Goal: Task Accomplishment & Management: Manage account settings

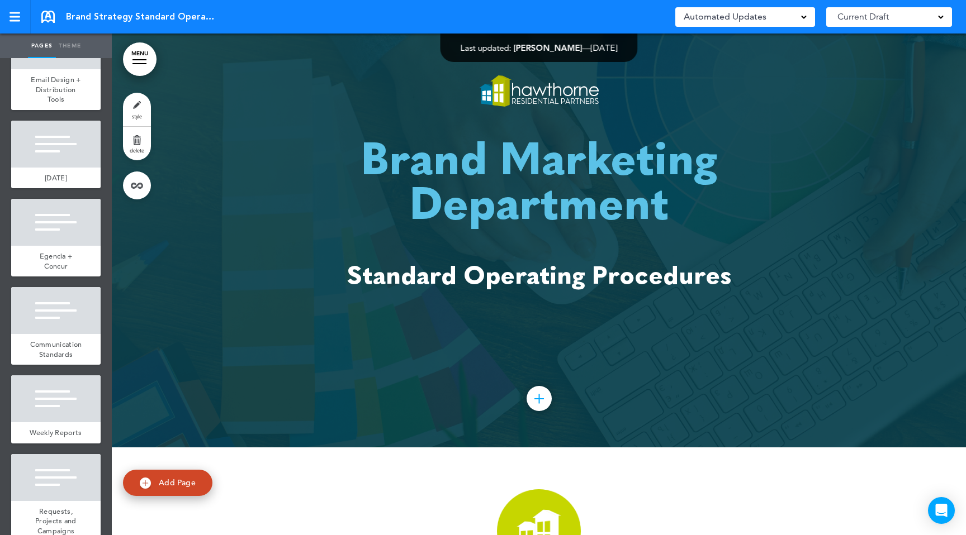
scroll to position [820, 0]
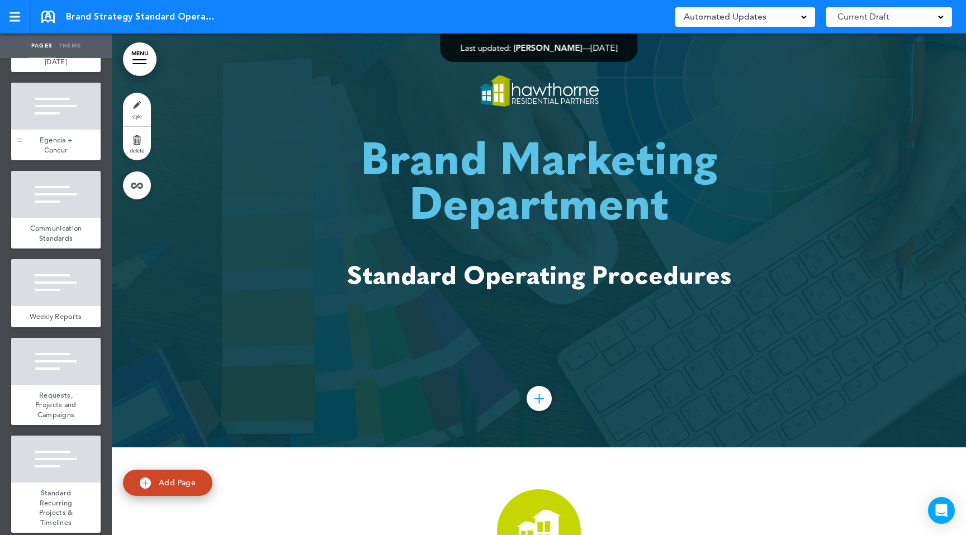
click at [33, 113] on div at bounding box center [55, 106] width 89 height 47
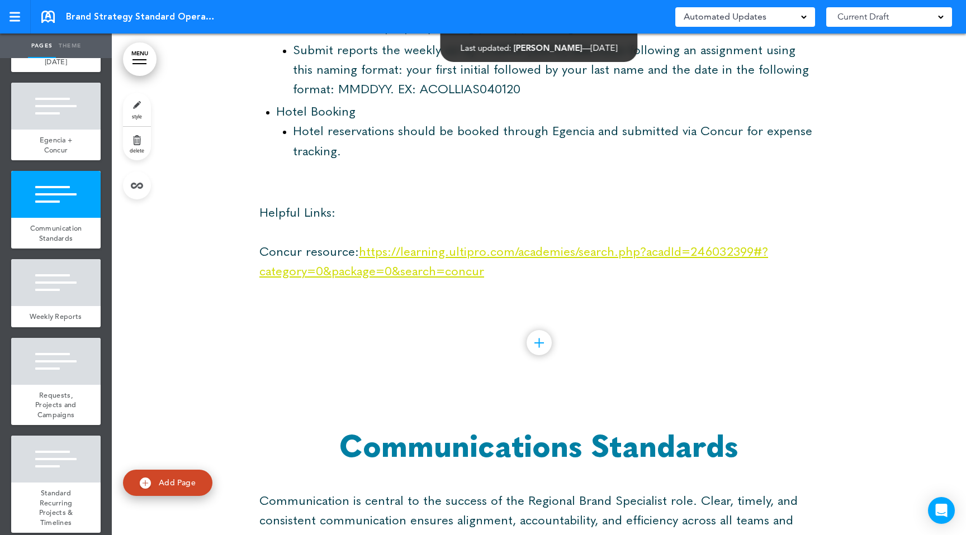
scroll to position [8240, 0]
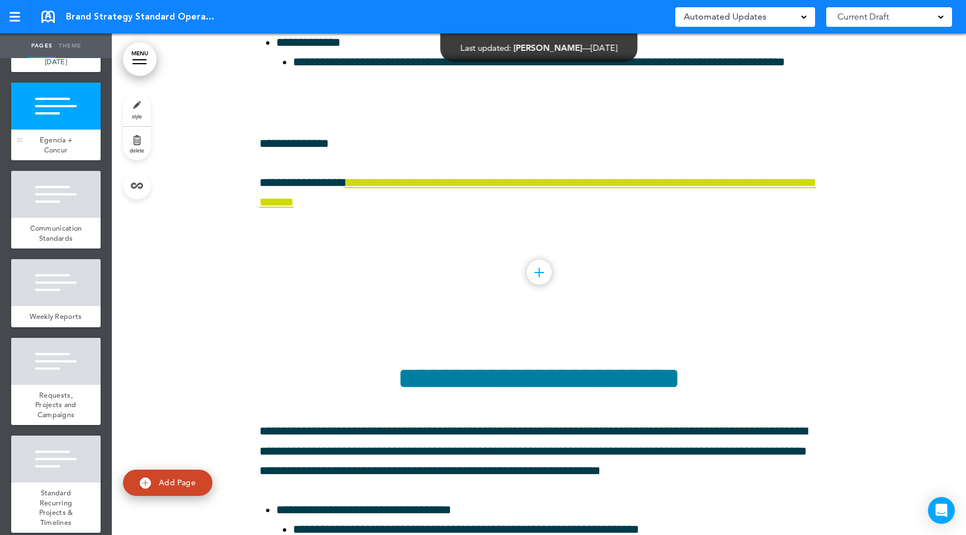
click at [68, 130] on div "Egencia + Concur" at bounding box center [55, 145] width 89 height 31
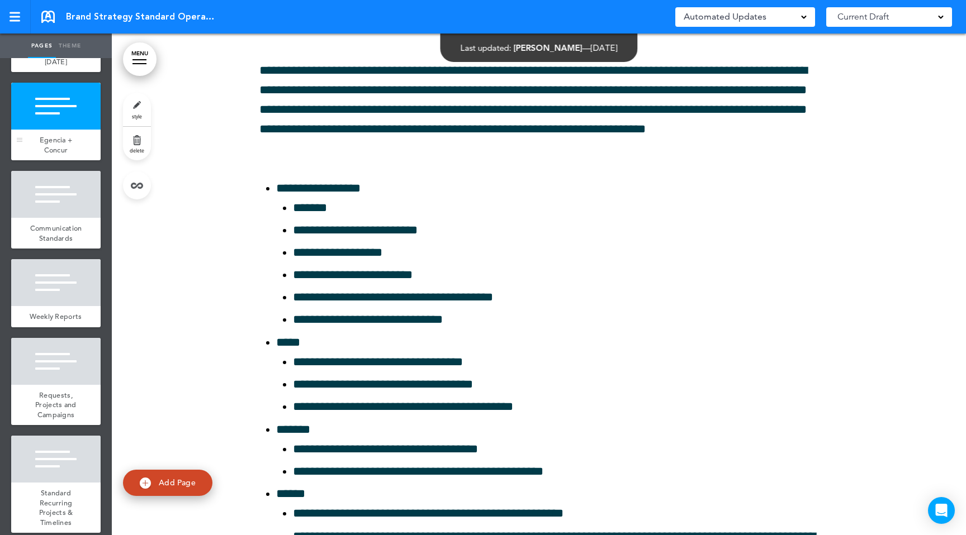
scroll to position [7662, 0]
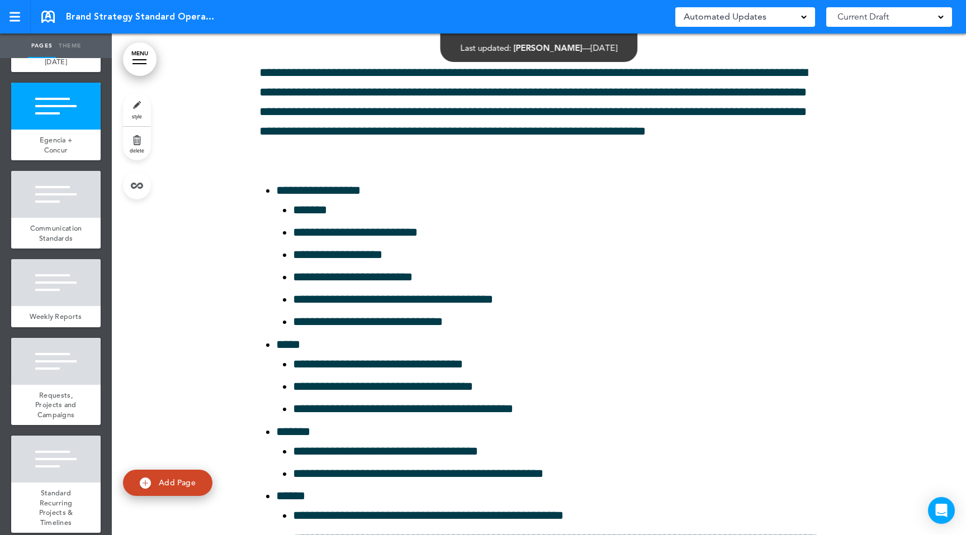
click at [134, 138] on link "delete" at bounding box center [137, 144] width 28 height 34
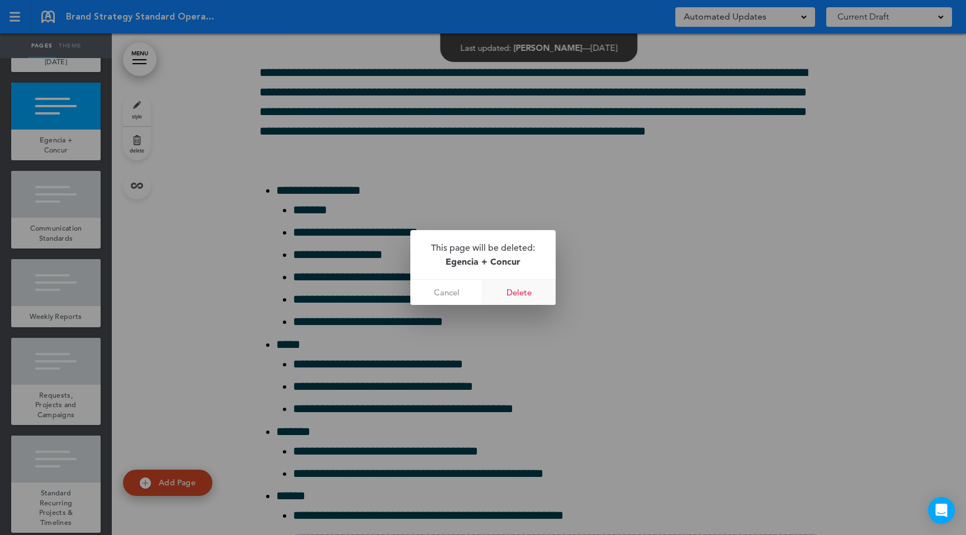
click at [528, 295] on link "Delete" at bounding box center [519, 292] width 73 height 25
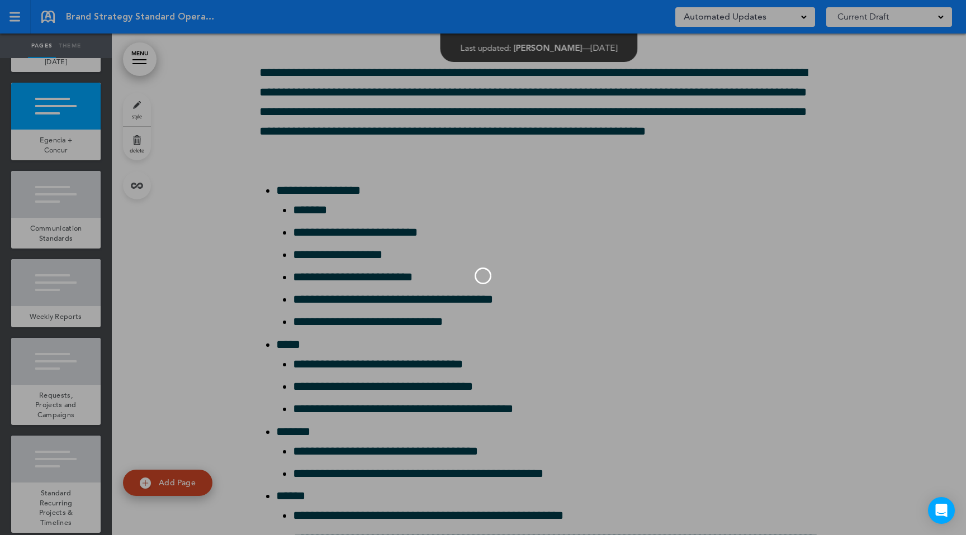
scroll to position [732, 0]
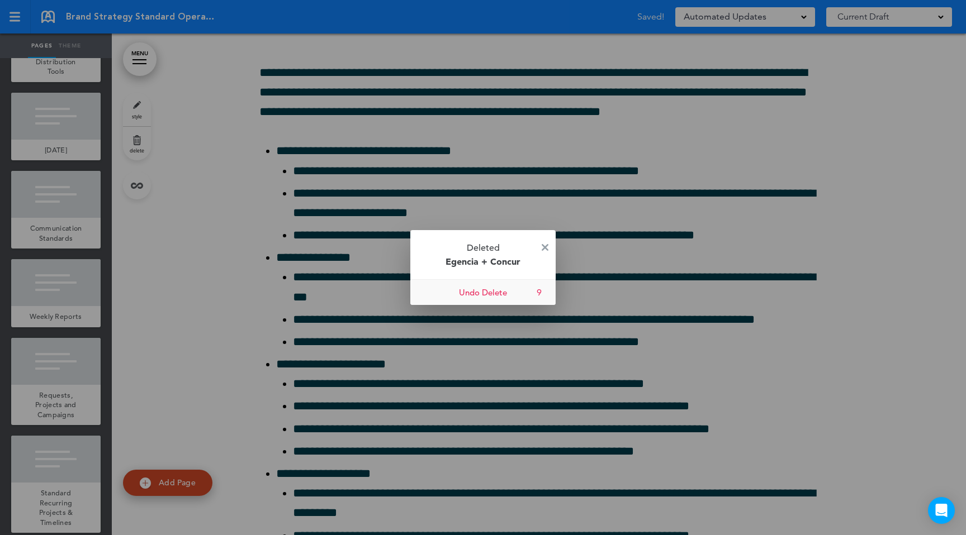
click at [485, 297] on link "Undo Delete" at bounding box center [482, 292] width 145 height 25
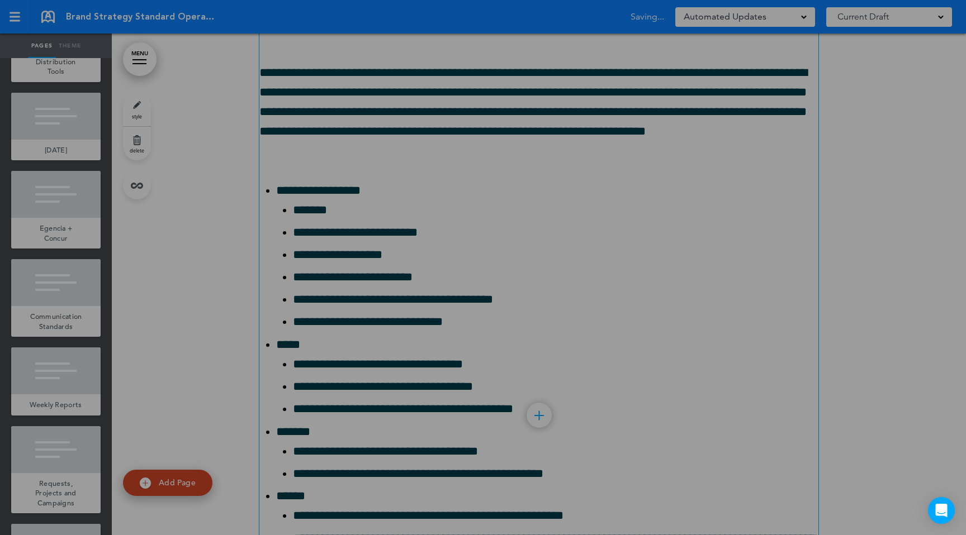
scroll to position [820, 0]
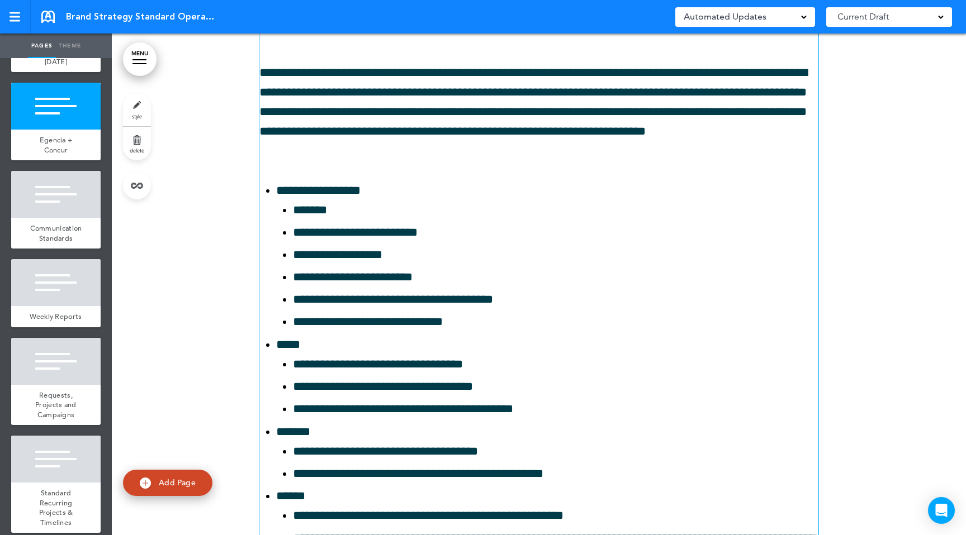
click at [136, 154] on link "delete" at bounding box center [137, 144] width 28 height 34
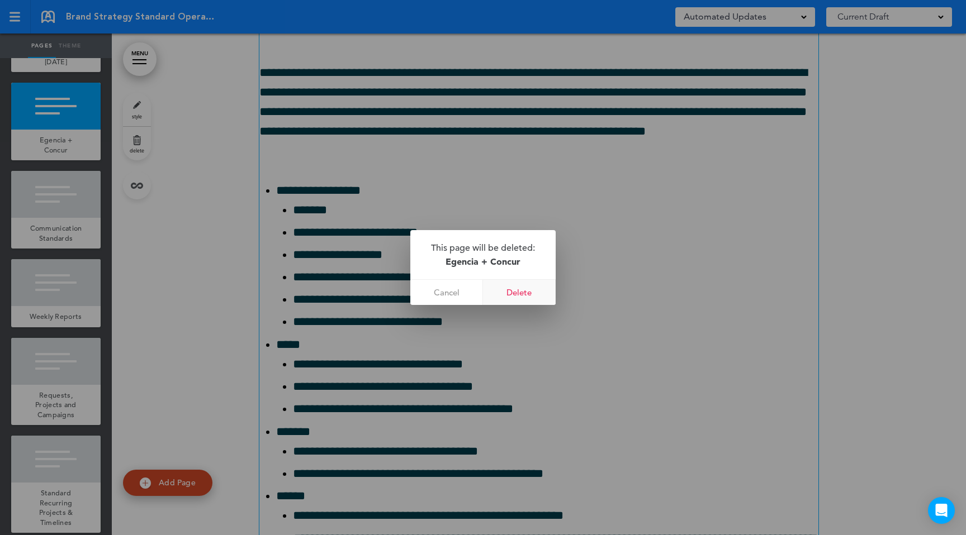
click at [541, 296] on link "Delete" at bounding box center [519, 292] width 73 height 25
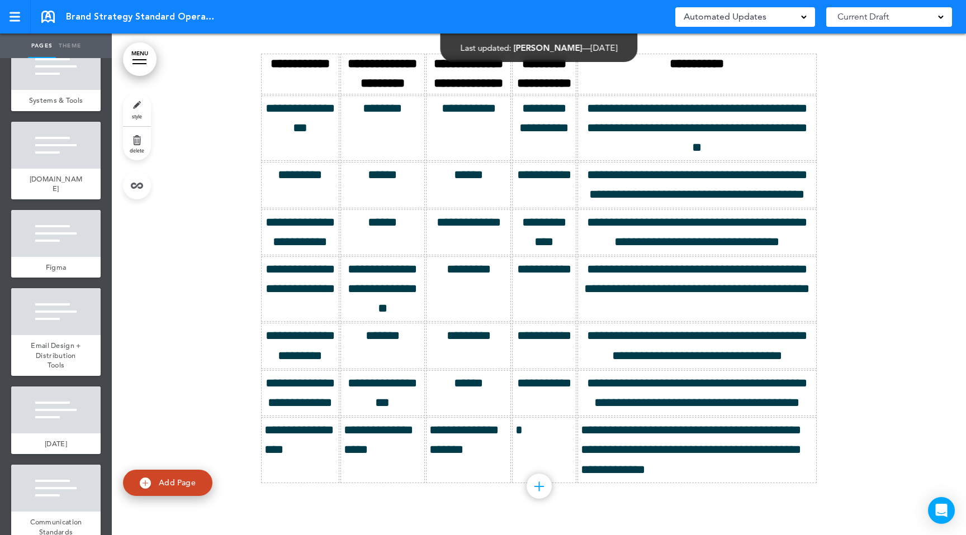
scroll to position [433, 0]
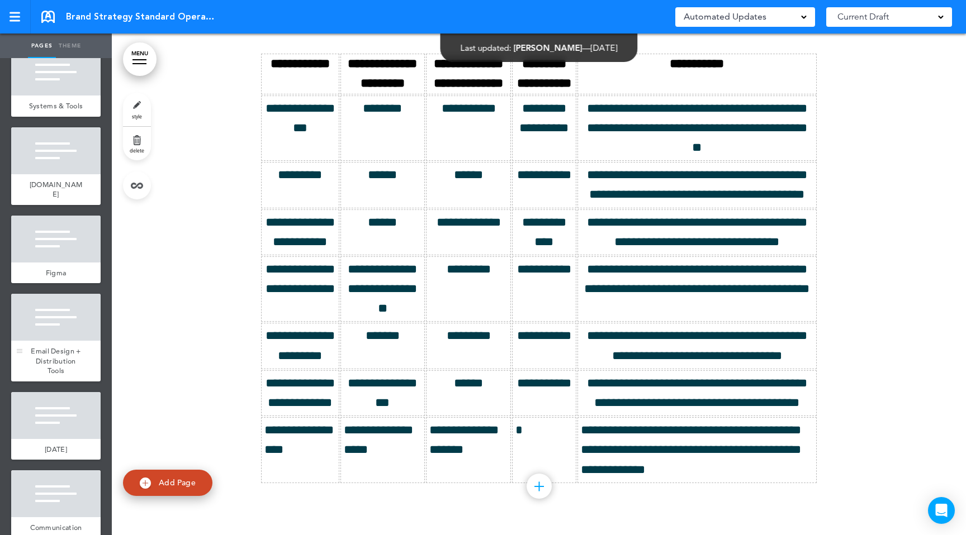
click at [58, 320] on div at bounding box center [55, 317] width 89 height 47
